Goal: Information Seeking & Learning: Check status

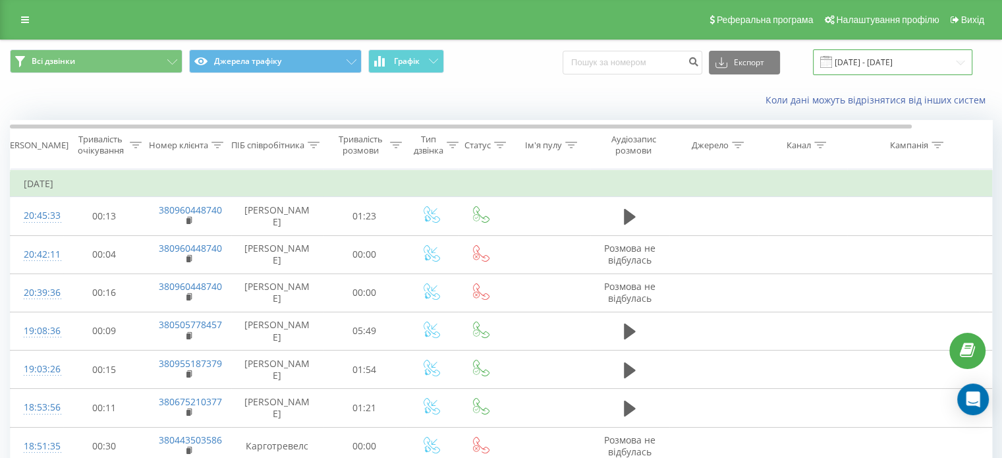
click at [872, 65] on input "[DATE] - [DATE]" at bounding box center [892, 62] width 159 height 26
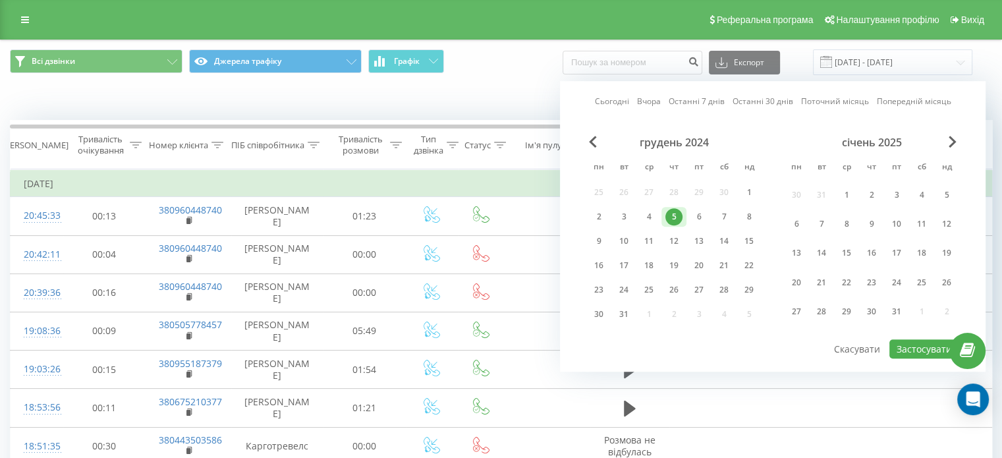
click at [624, 105] on link "Сьогодні" at bounding box center [612, 102] width 34 height 13
click at [916, 352] on button "Застосувати" at bounding box center [924, 348] width 70 height 19
type input "[DATE] - [DATE]"
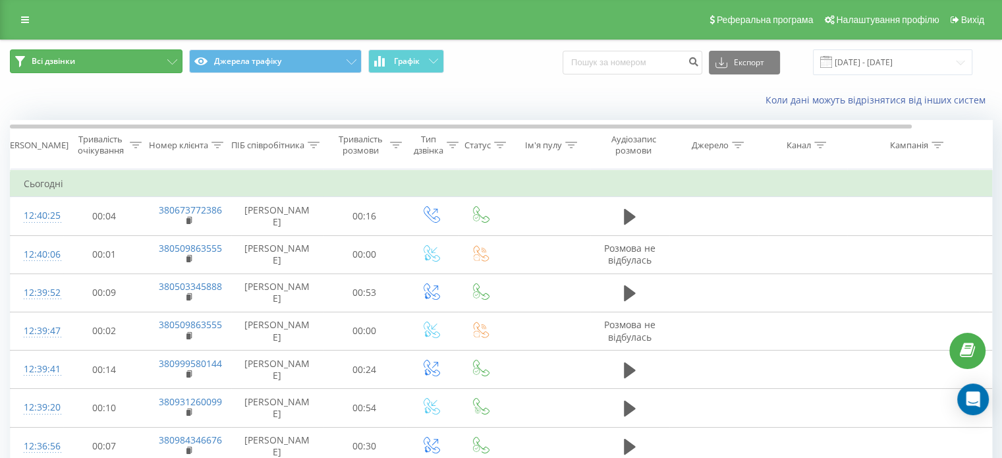
click at [111, 59] on button "Всі дзвінки" at bounding box center [96, 61] width 173 height 24
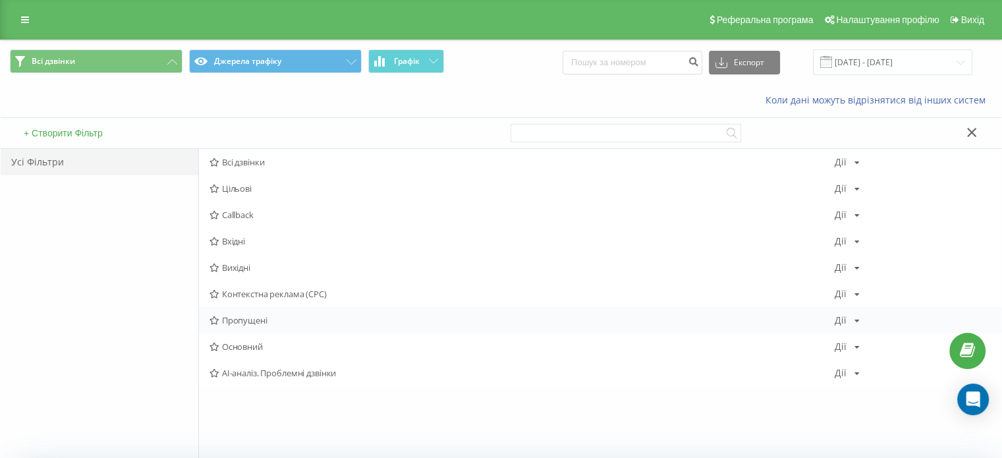
click at [278, 323] on span "Пропущені" at bounding box center [521, 320] width 625 height 9
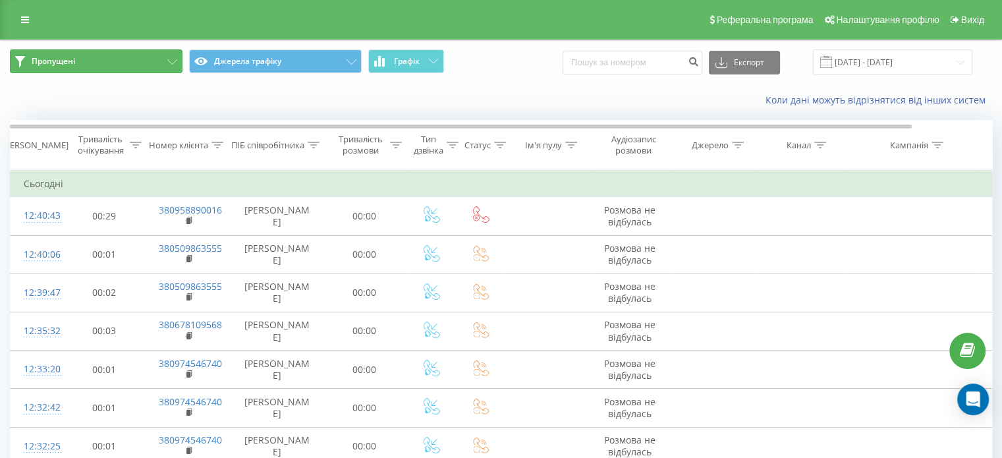
click at [110, 56] on button "Пропущені" at bounding box center [96, 61] width 173 height 24
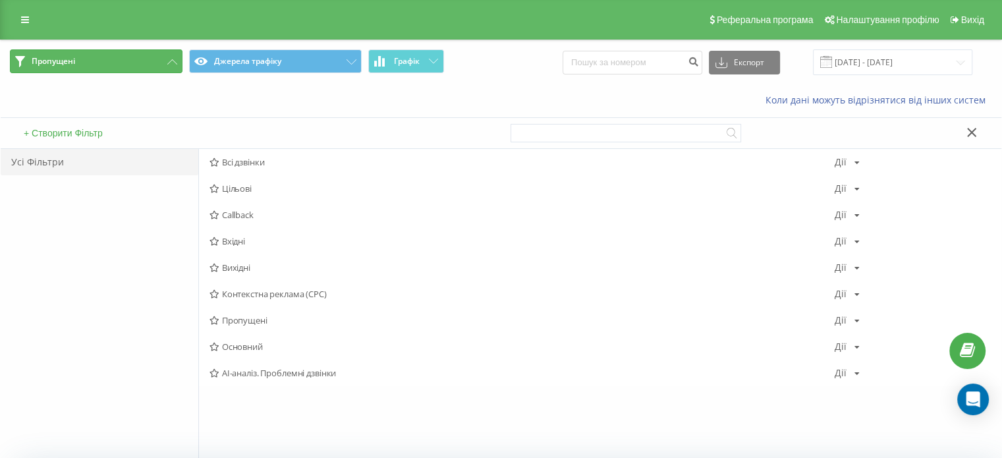
click at [110, 56] on button "Пропущені" at bounding box center [96, 61] width 173 height 24
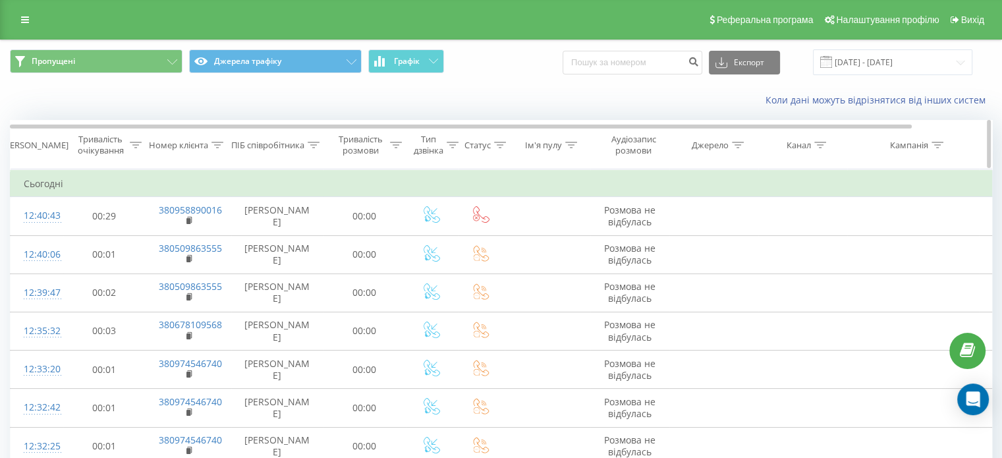
click at [310, 140] on div "ПІБ співробітника" at bounding box center [275, 145] width 88 height 11
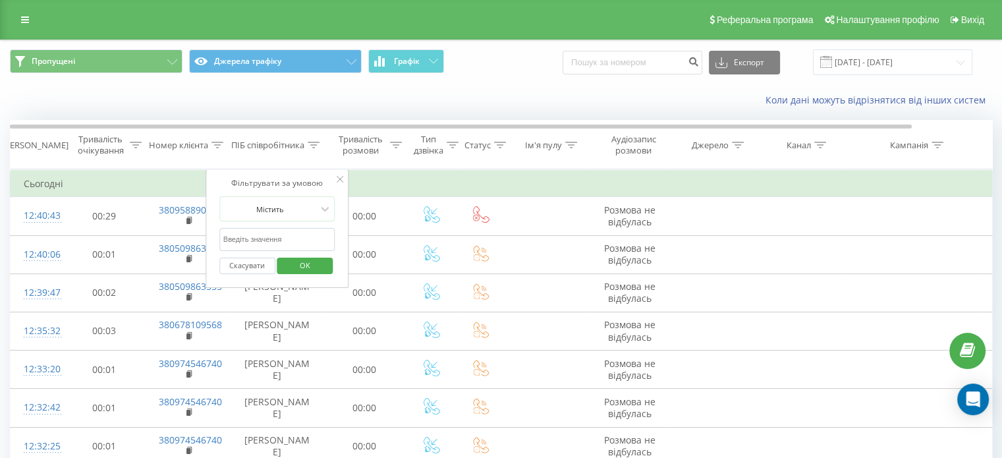
click at [274, 229] on input "text" at bounding box center [277, 239] width 116 height 23
click at [298, 265] on span "OK" at bounding box center [305, 265] width 37 height 20
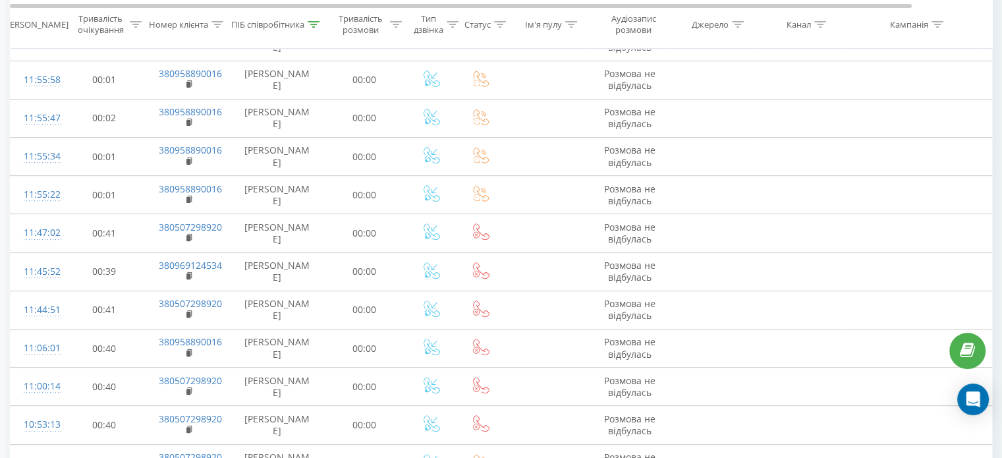
scroll to position [422, 0]
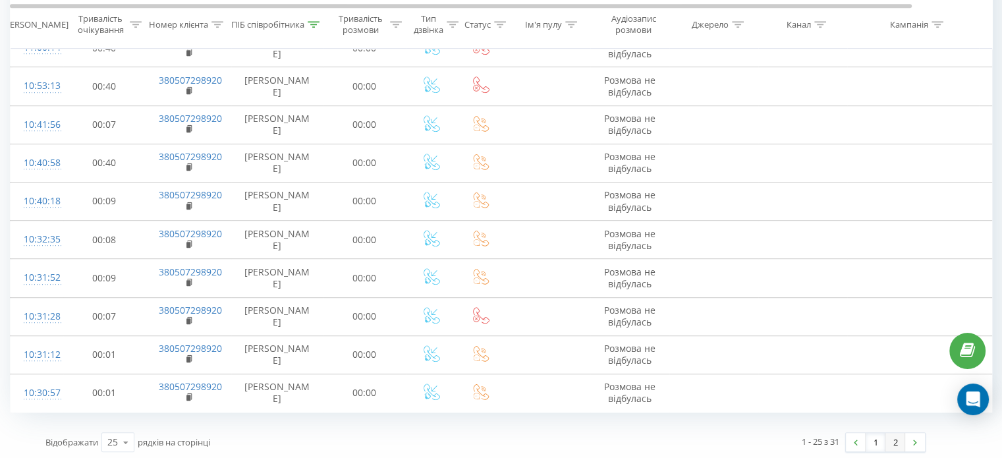
click at [894, 437] on link "2" at bounding box center [895, 442] width 20 height 18
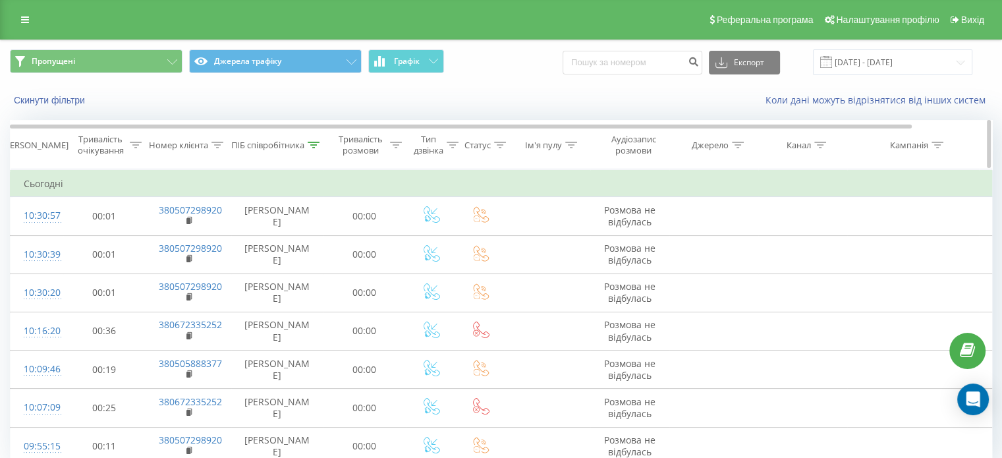
click at [312, 144] on icon at bounding box center [314, 145] width 12 height 7
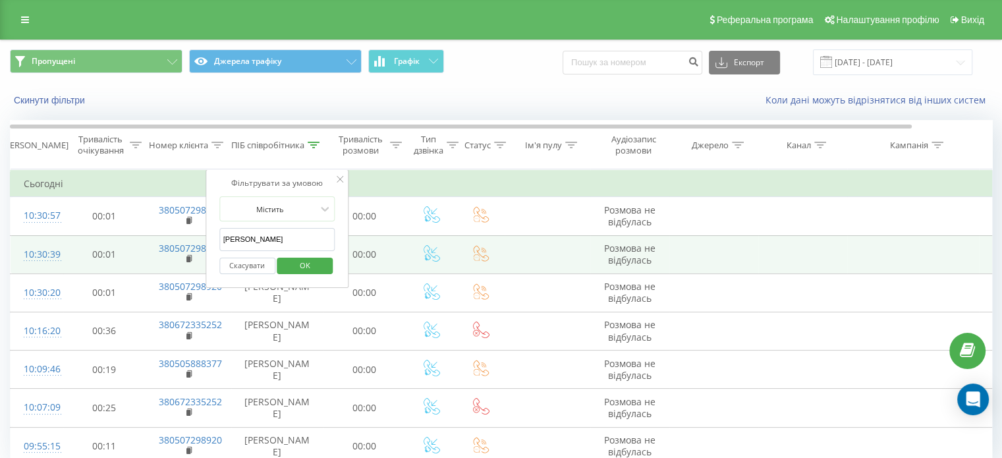
drag, startPoint x: 252, startPoint y: 234, endPoint x: 202, endPoint y: 234, distance: 50.1
click at [202, 234] on table "Фільтрувати за умовою Дорівнює Скасувати OK Фільтрувати за умовою Містить Скасу…" at bounding box center [544, 317] width 1069 height 296
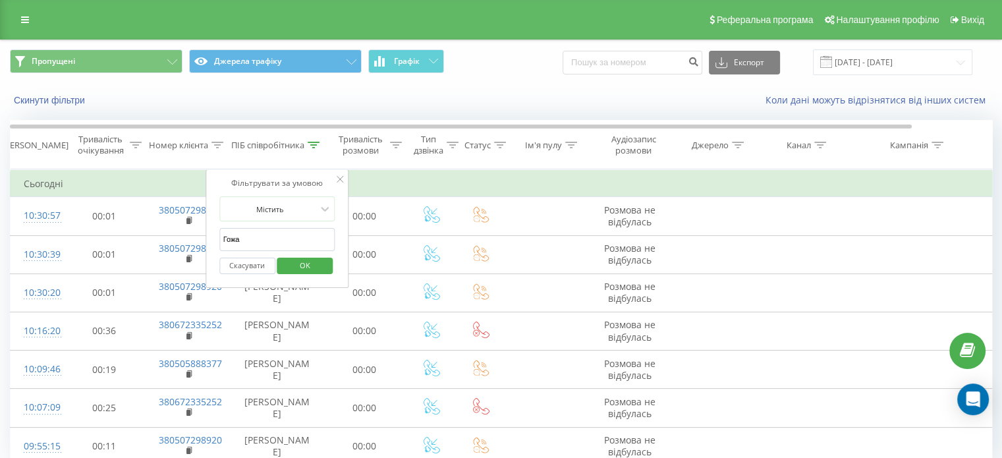
click at [314, 262] on span "OK" at bounding box center [305, 265] width 37 height 20
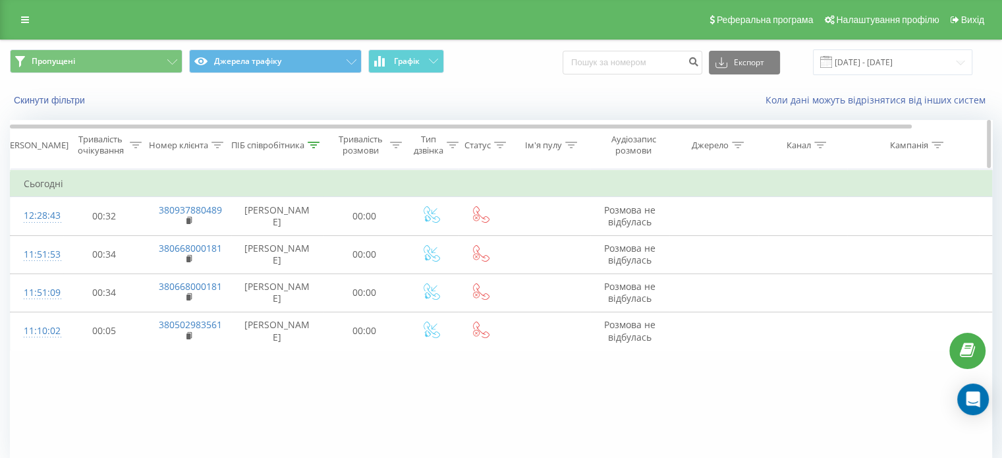
click at [302, 147] on div "ПІБ співробітника" at bounding box center [267, 145] width 73 height 11
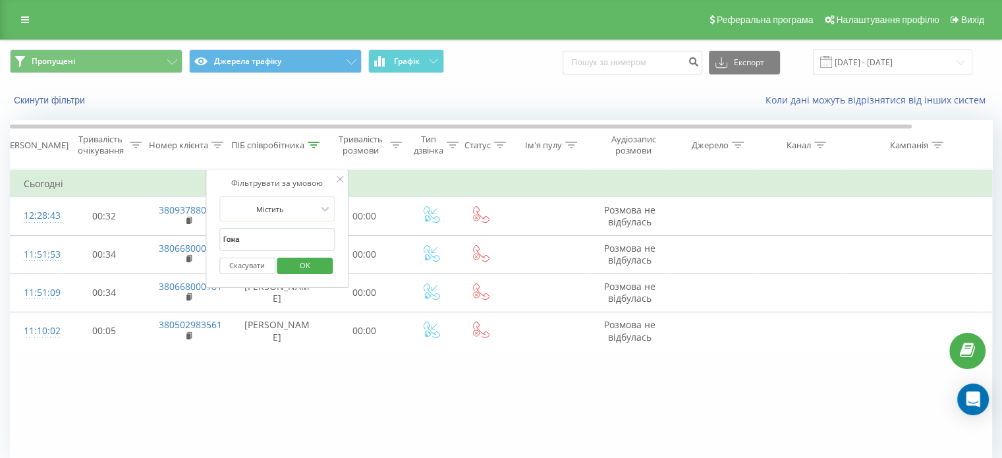
click at [251, 234] on input "Гожа" at bounding box center [277, 239] width 116 height 23
click at [316, 270] on span "OK" at bounding box center [305, 265] width 37 height 20
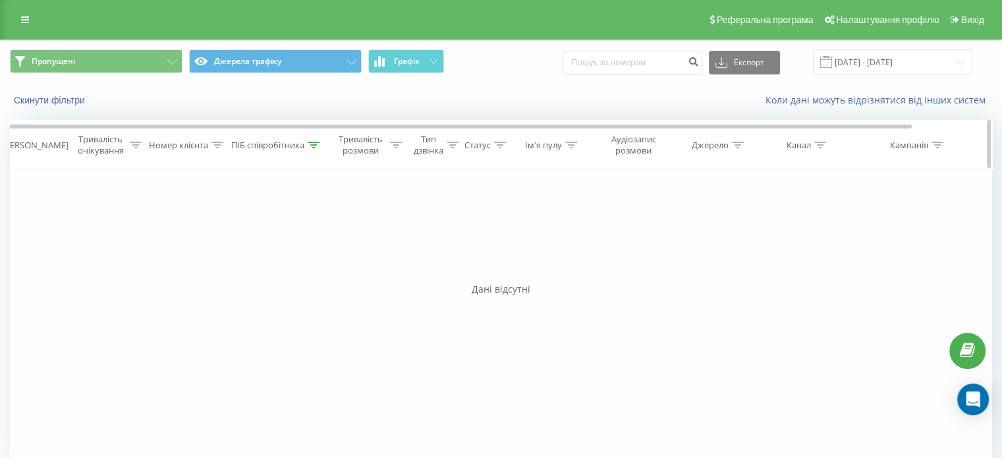
click at [311, 146] on icon at bounding box center [314, 145] width 12 height 7
click at [282, 237] on input "[PERSON_NAME]" at bounding box center [277, 239] width 116 height 23
drag, startPoint x: 282, startPoint y: 237, endPoint x: 245, endPoint y: 238, distance: 36.9
click at [245, 238] on input "[PERSON_NAME]" at bounding box center [277, 239] width 116 height 23
click at [294, 316] on div "Фільтрувати за умовою Дорівнює Скасувати OK Фільтрувати за умовою Містить Скасу…" at bounding box center [501, 317] width 982 height 296
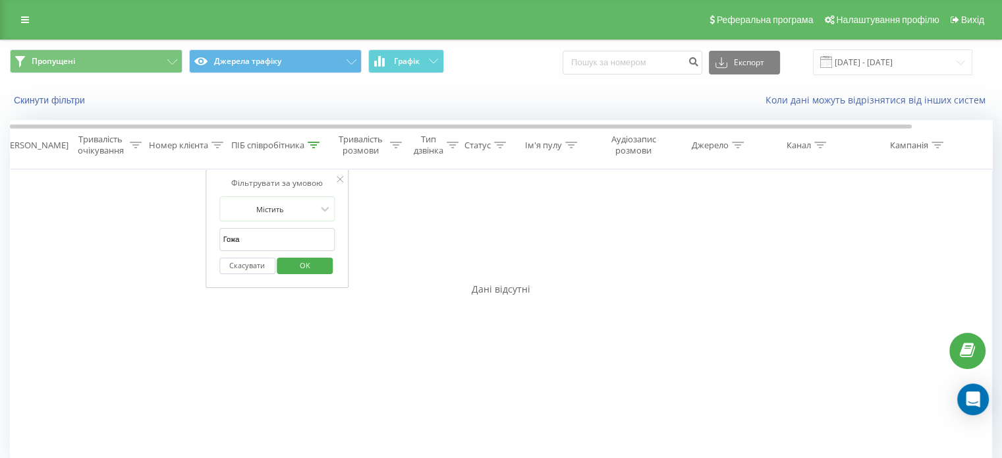
click at [316, 262] on span "OK" at bounding box center [305, 265] width 37 height 20
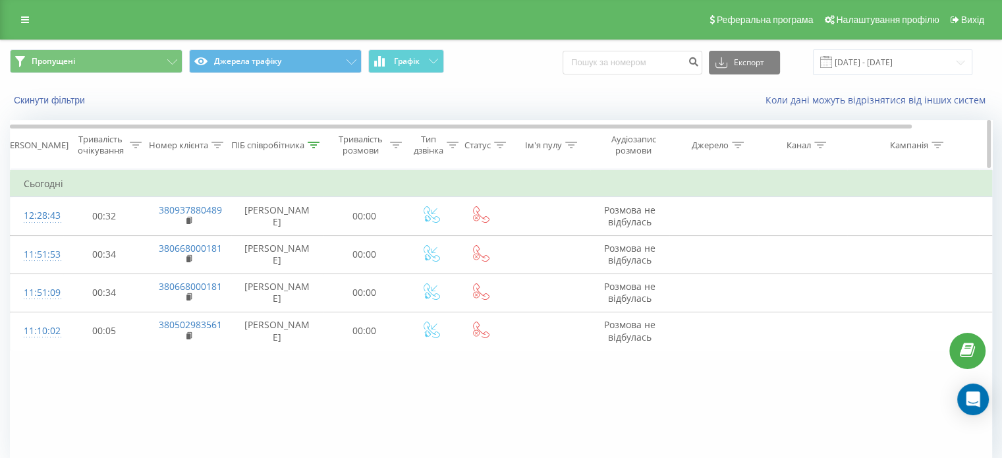
click at [283, 146] on div "ПІБ співробітника" at bounding box center [267, 145] width 73 height 11
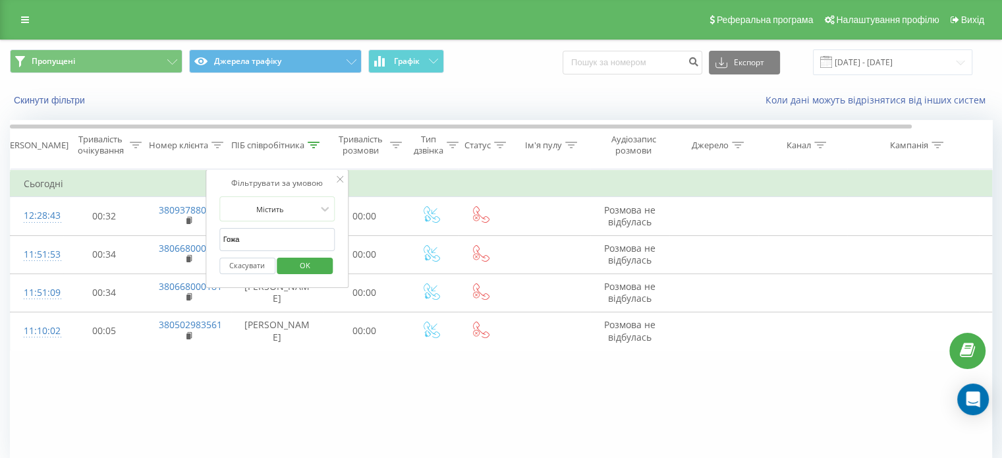
drag, startPoint x: 281, startPoint y: 233, endPoint x: 225, endPoint y: 228, distance: 56.9
click at [225, 228] on input "Гожа" at bounding box center [277, 239] width 116 height 23
type input "Г"
click at [280, 264] on button "OK" at bounding box center [305, 266] width 56 height 16
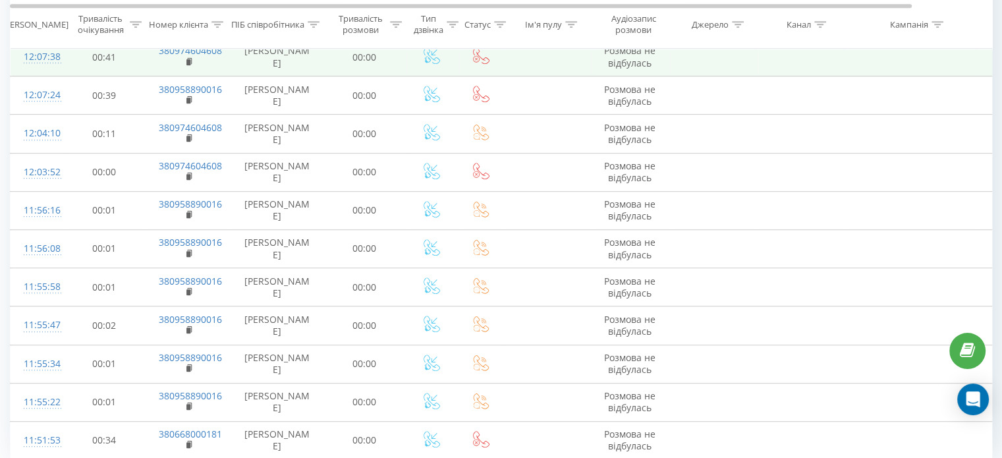
scroll to position [743, 0]
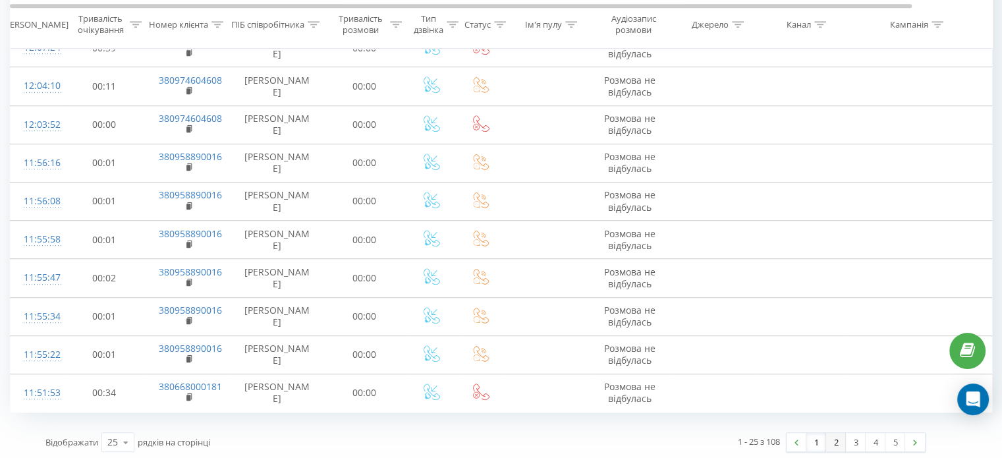
click at [839, 435] on link "2" at bounding box center [836, 442] width 20 height 18
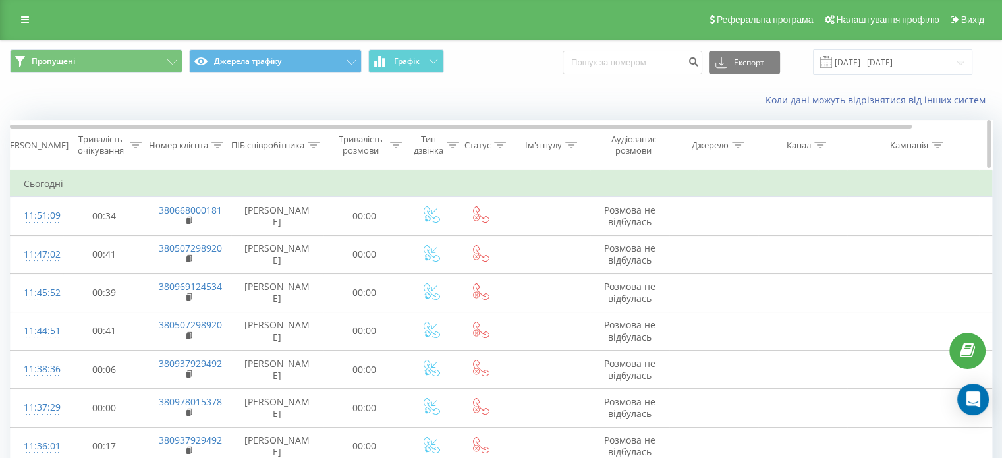
click at [291, 150] on div "ПІБ співробітника" at bounding box center [267, 145] width 73 height 11
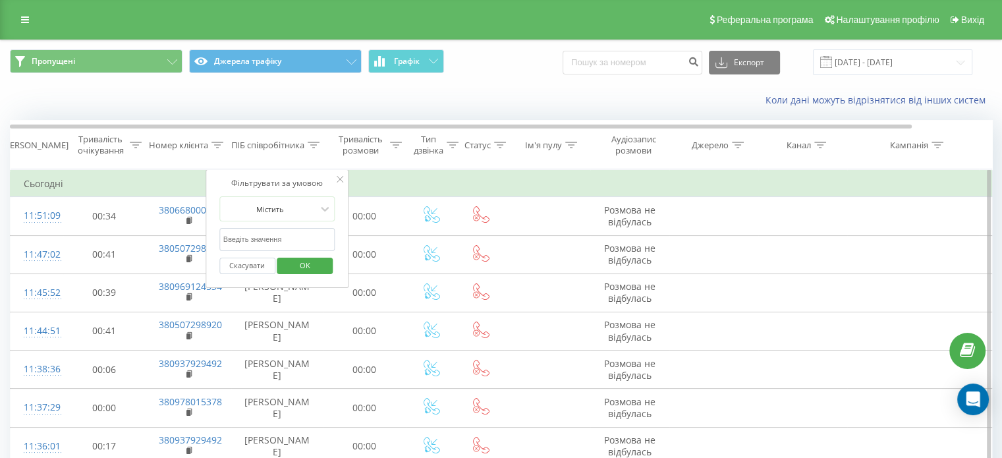
click at [276, 234] on input "text" at bounding box center [277, 239] width 116 height 23
click at [312, 262] on span "OK" at bounding box center [305, 265] width 37 height 20
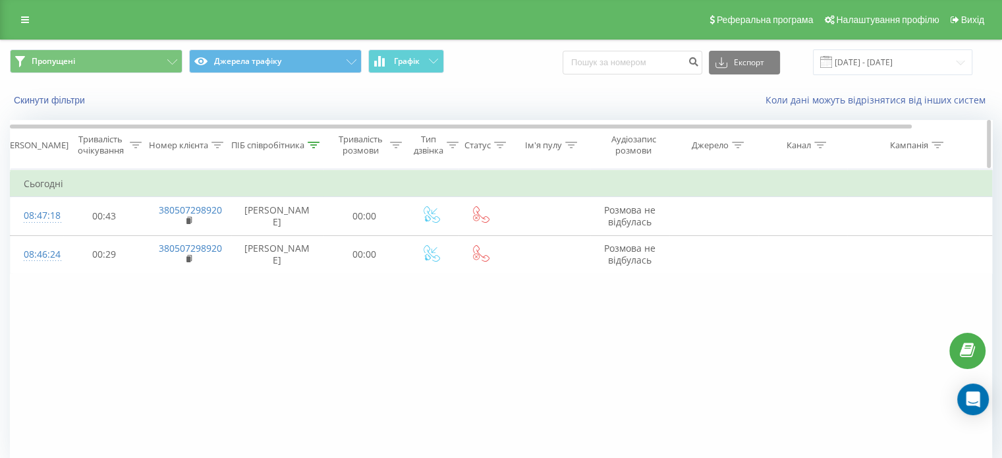
click at [298, 145] on div "ПІБ співробітника" at bounding box center [267, 145] width 73 height 11
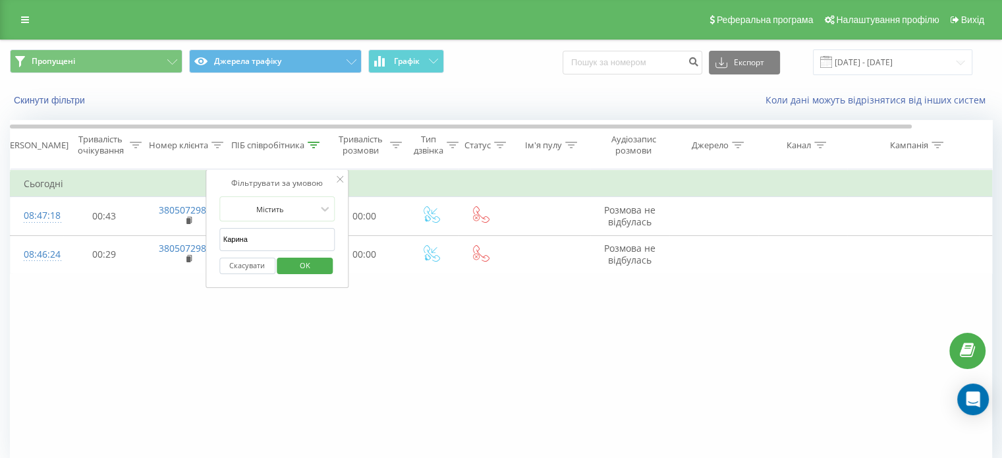
click at [290, 237] on input "Карина" at bounding box center [277, 239] width 116 height 23
click at [303, 265] on span "OK" at bounding box center [305, 265] width 37 height 20
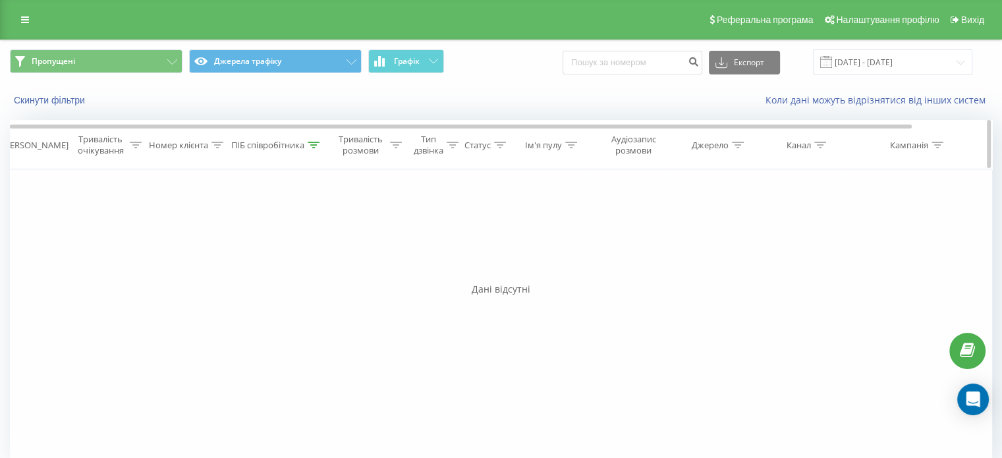
click at [297, 140] on div "ПІБ співробітника" at bounding box center [267, 145] width 73 height 11
drag, startPoint x: 299, startPoint y: 238, endPoint x: 221, endPoint y: 237, distance: 78.4
click at [221, 237] on input "[PERSON_NAME], [PERSON_NAME]" at bounding box center [277, 239] width 116 height 23
click at [231, 238] on input "[PERSON_NAME]" at bounding box center [277, 239] width 116 height 23
click button "OK" at bounding box center [305, 266] width 56 height 16
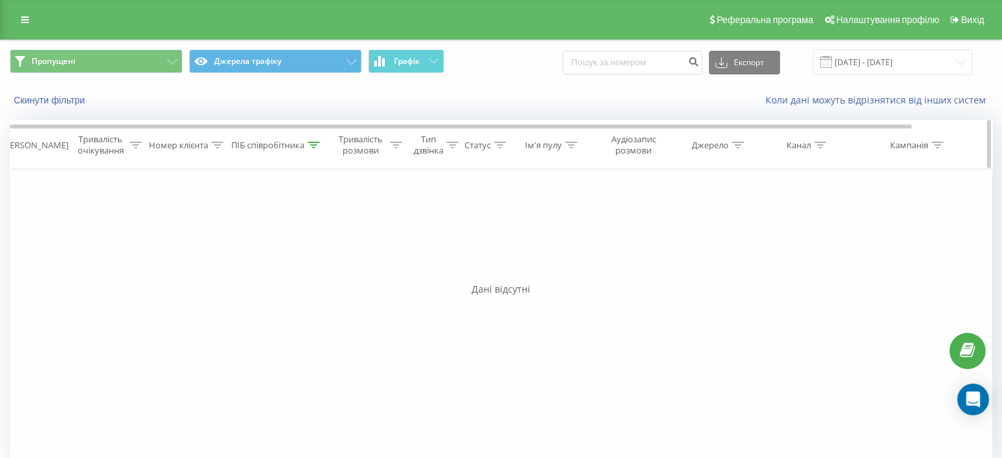
click at [296, 144] on div "ПІБ співробітника" at bounding box center [267, 145] width 73 height 11
drag, startPoint x: 281, startPoint y: 237, endPoint x: 190, endPoint y: 237, distance: 90.9
click at [190, 237] on div "Фільтрувати за умовою Дорівнює Скасувати OK Фільтрувати за умовою Містить Скасу…" at bounding box center [501, 317] width 982 height 296
drag, startPoint x: 253, startPoint y: 238, endPoint x: 167, endPoint y: 225, distance: 86.8
click at [165, 226] on div "Фільтрувати за умовою Дорівнює Скасувати OK Фільтрувати за умовою Містить Скасу…" at bounding box center [501, 317] width 982 height 296
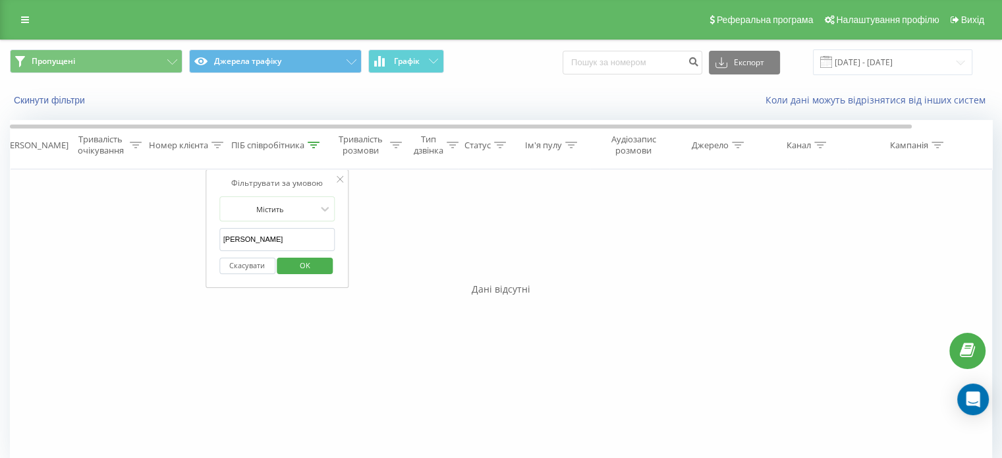
click at [329, 262] on button "OK" at bounding box center [305, 266] width 56 height 16
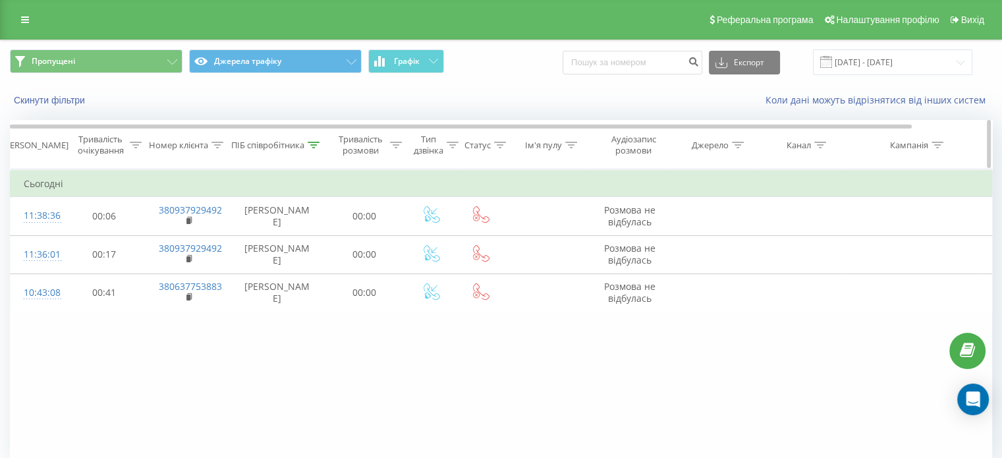
click at [298, 150] on div "ПІБ співробітника" at bounding box center [267, 145] width 73 height 11
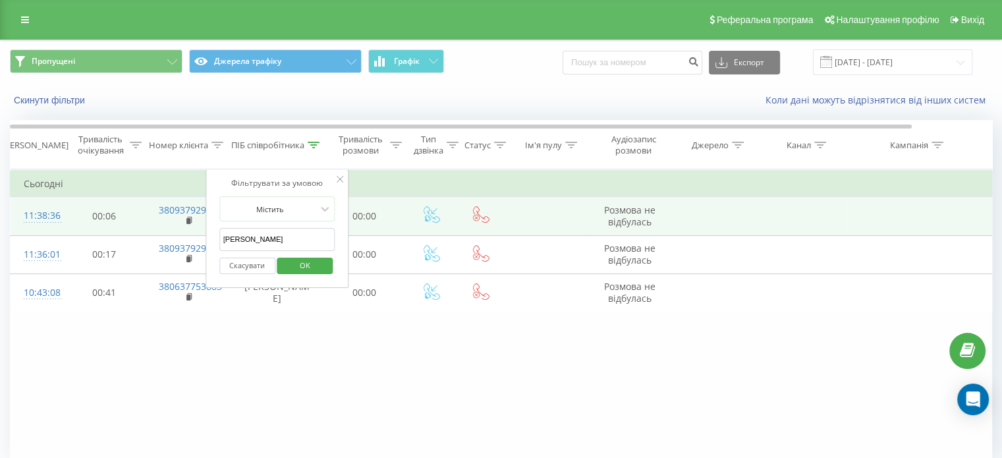
drag, startPoint x: 279, startPoint y: 235, endPoint x: 182, endPoint y: 231, distance: 96.9
click at [184, 231] on table "Фільтрувати за умовою Дорівнює Скасувати OK Фільтрувати за умовою Містить Скасу…" at bounding box center [544, 240] width 1069 height 143
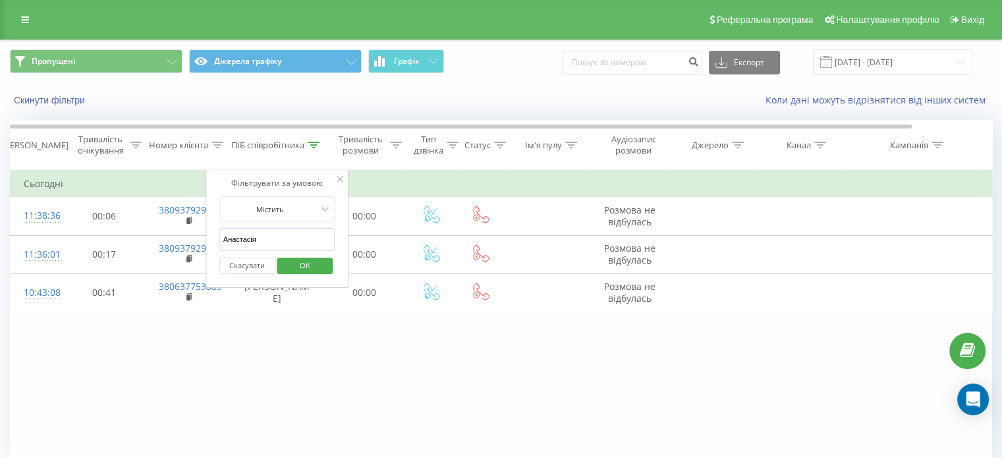
click at [312, 265] on span "OK" at bounding box center [305, 265] width 37 height 20
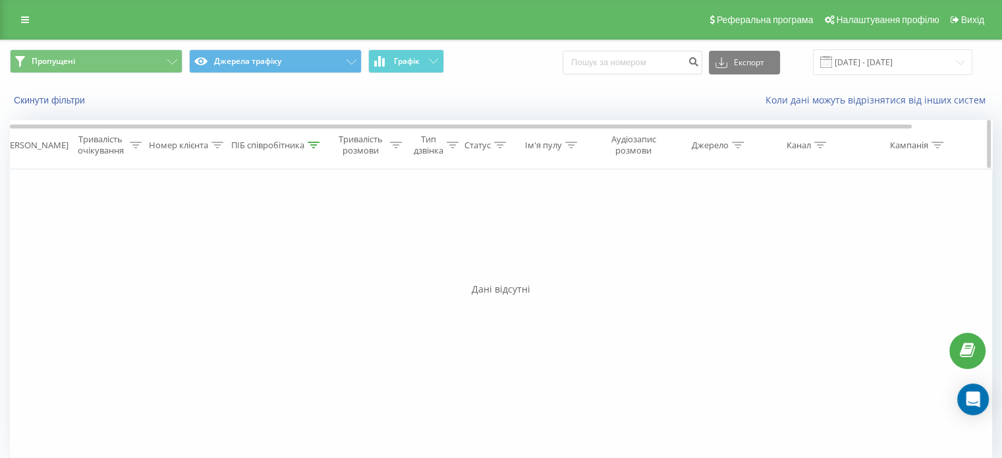
click at [283, 144] on div "ПІБ співробітника" at bounding box center [267, 145] width 73 height 11
drag, startPoint x: 279, startPoint y: 231, endPoint x: 145, endPoint y: 237, distance: 134.6
click at [144, 237] on div "Фільтрувати за умовою Дорівнює Скасувати OK Фільтрувати за умовою Містить Скасу…" at bounding box center [501, 317] width 982 height 296
type input "Карина"
click at [274, 266] on button "Скасувати" at bounding box center [247, 266] width 56 height 16
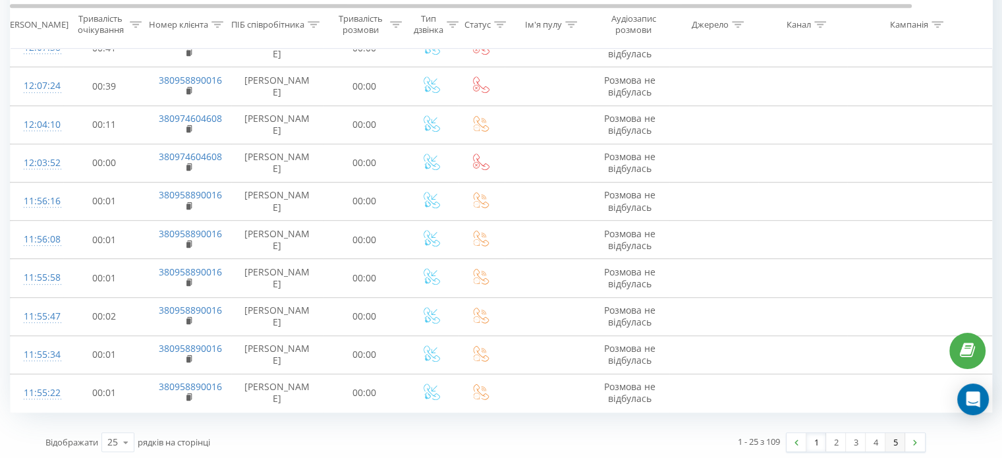
click at [896, 447] on link "5" at bounding box center [895, 442] width 20 height 18
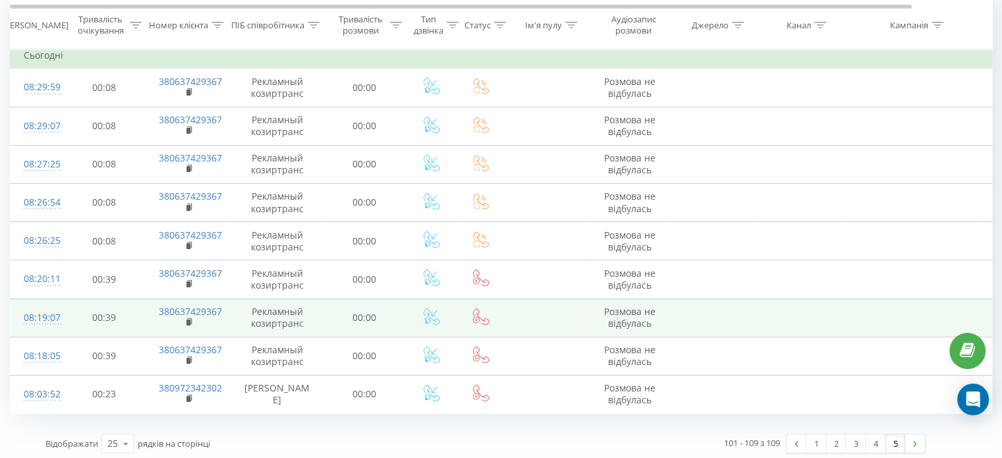
scroll to position [132, 0]
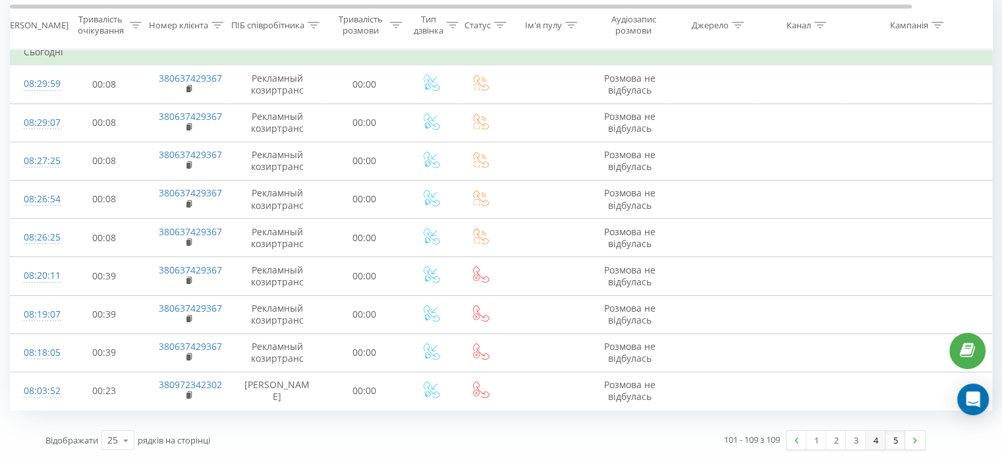
click at [880, 437] on link "4" at bounding box center [876, 440] width 20 height 18
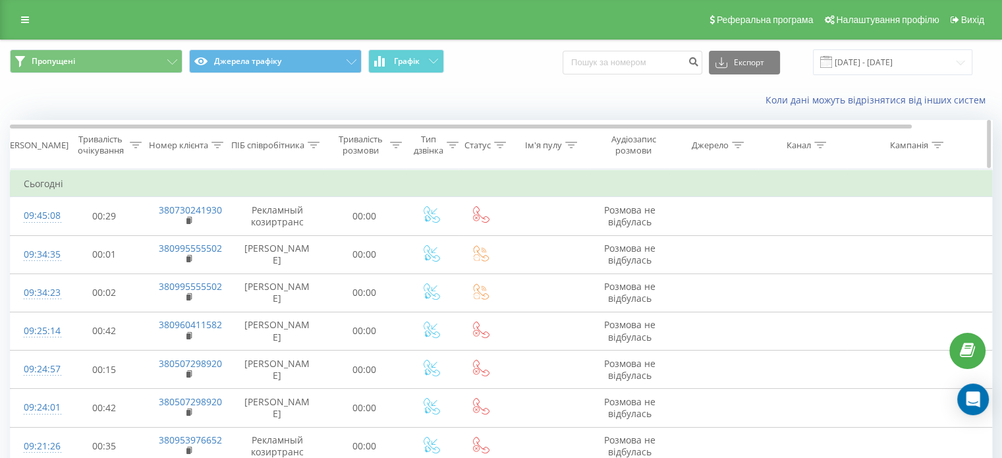
click at [275, 148] on div "ПІБ співробітника" at bounding box center [267, 145] width 73 height 11
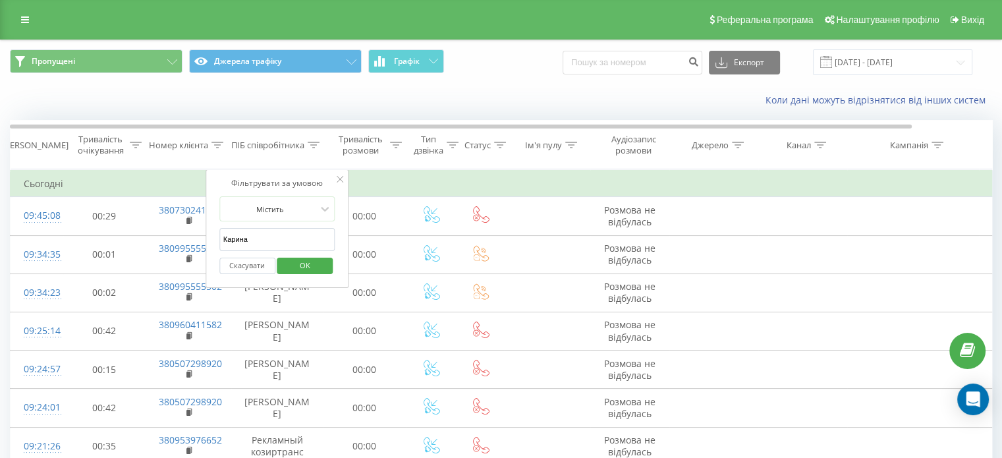
click at [276, 230] on input "Карина" at bounding box center [277, 239] width 116 height 23
click at [298, 262] on span "OK" at bounding box center [305, 265] width 37 height 20
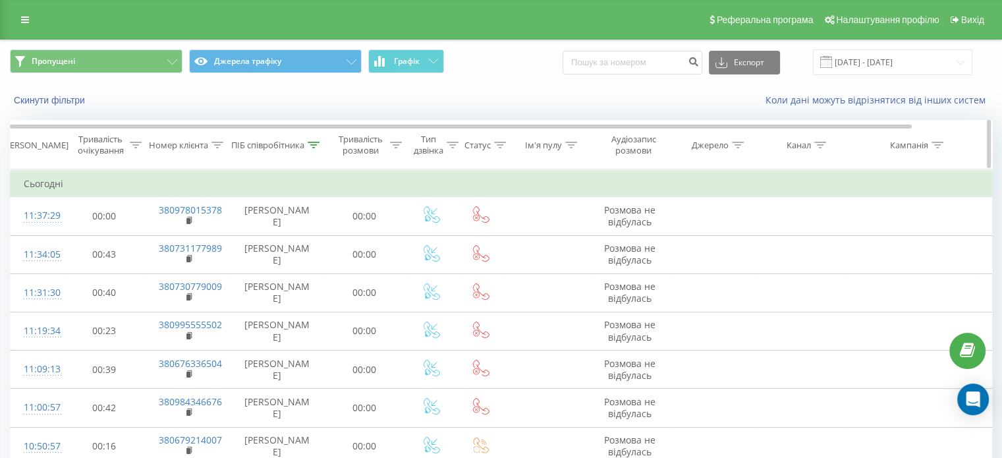
click at [308, 142] on icon at bounding box center [314, 145] width 12 height 7
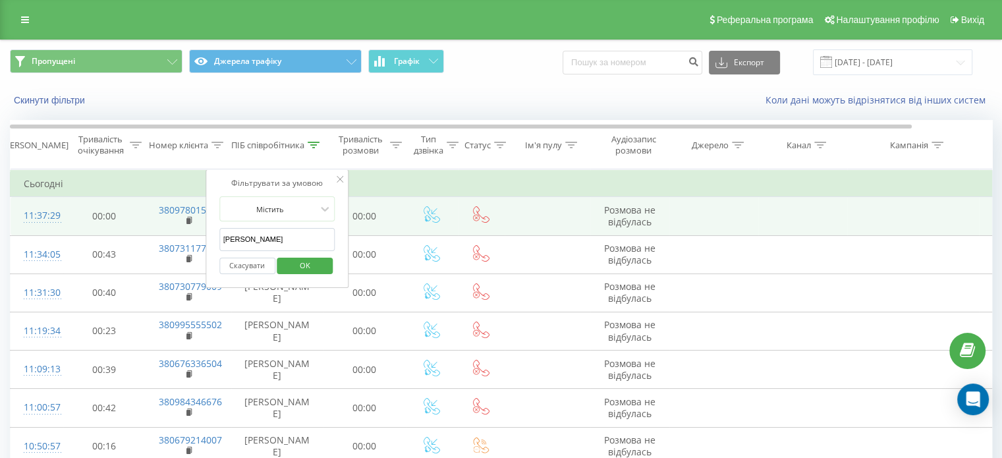
drag, startPoint x: 231, startPoint y: 237, endPoint x: 174, endPoint y: 217, distance: 59.8
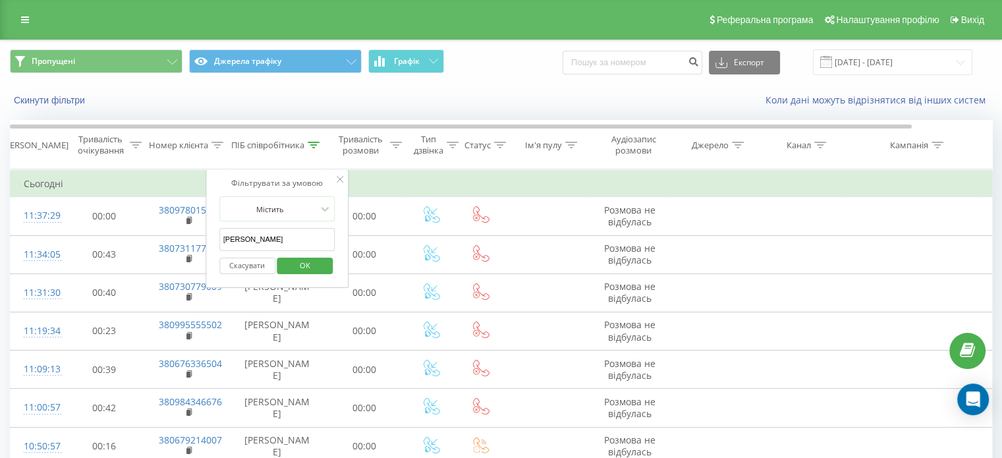
click at [302, 262] on span "OK" at bounding box center [305, 265] width 37 height 20
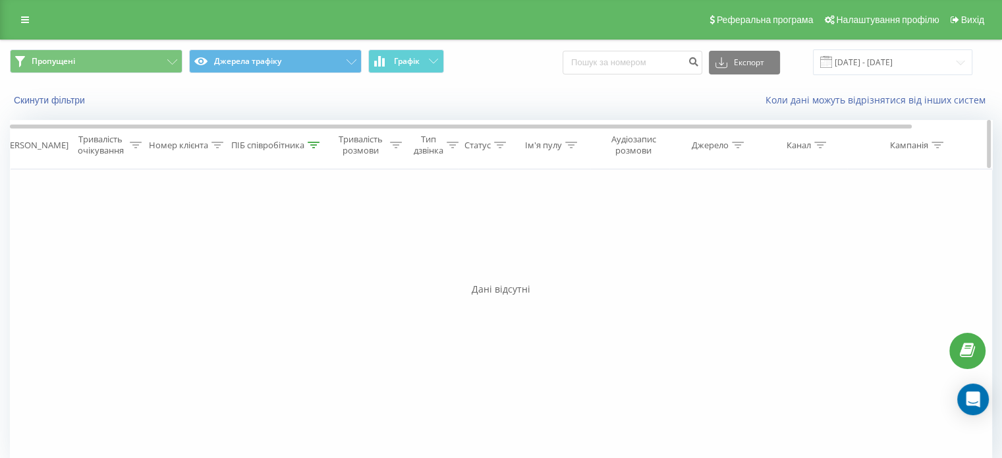
click at [292, 140] on div "ПІБ співробітника" at bounding box center [267, 145] width 73 height 11
click at [281, 234] on input "[PERSON_NAME]" at bounding box center [277, 239] width 116 height 23
type input "Валерій"
click at [295, 272] on span "OK" at bounding box center [305, 265] width 37 height 20
